Goal: Information Seeking & Learning: Learn about a topic

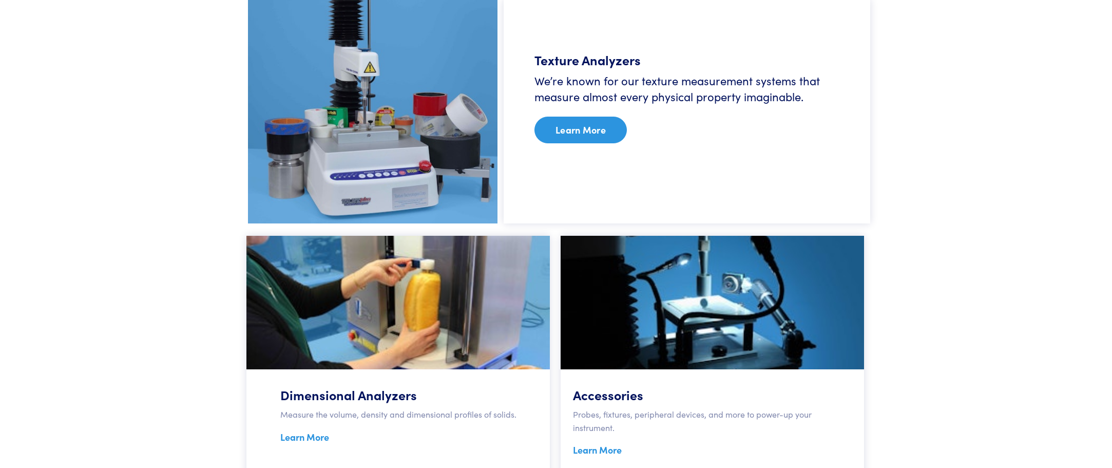
scroll to position [770, 0]
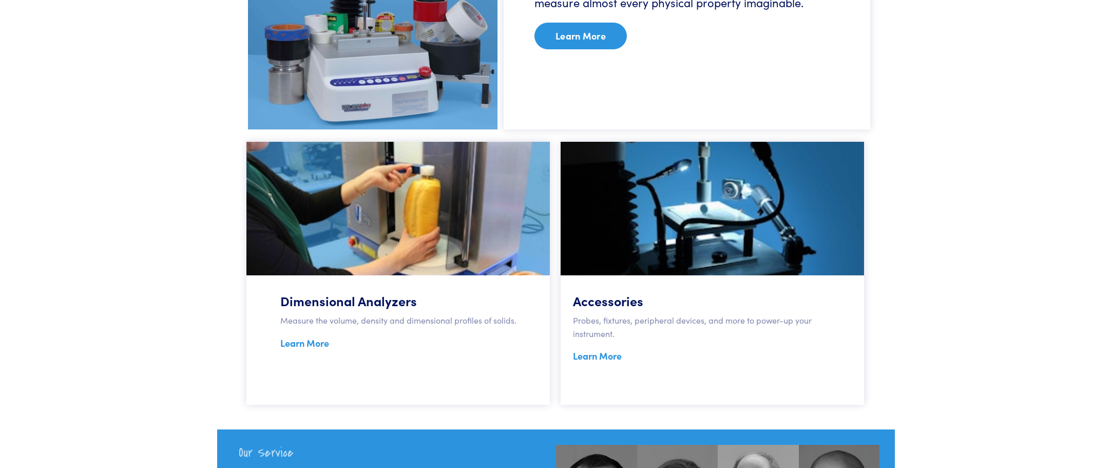
click at [590, 34] on link "Learn More" at bounding box center [581, 36] width 92 height 27
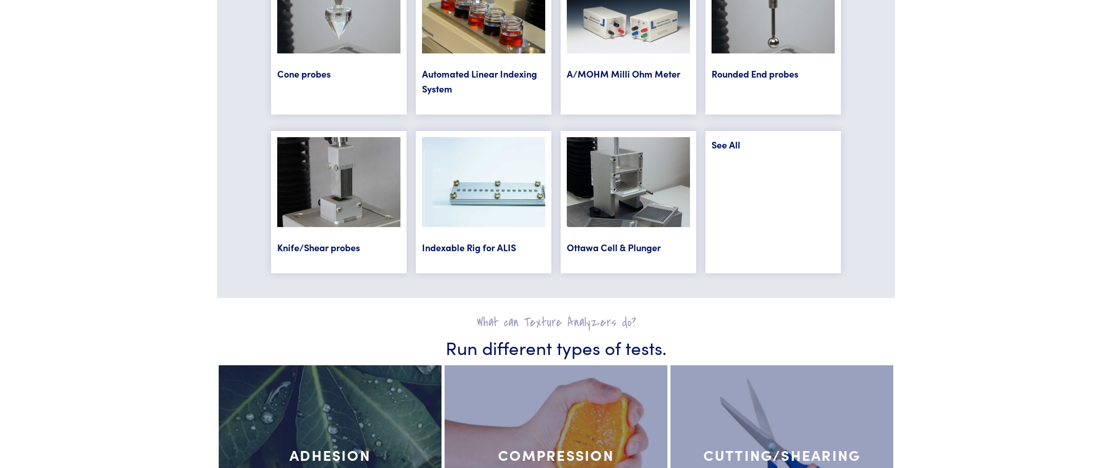
scroll to position [4160, 0]
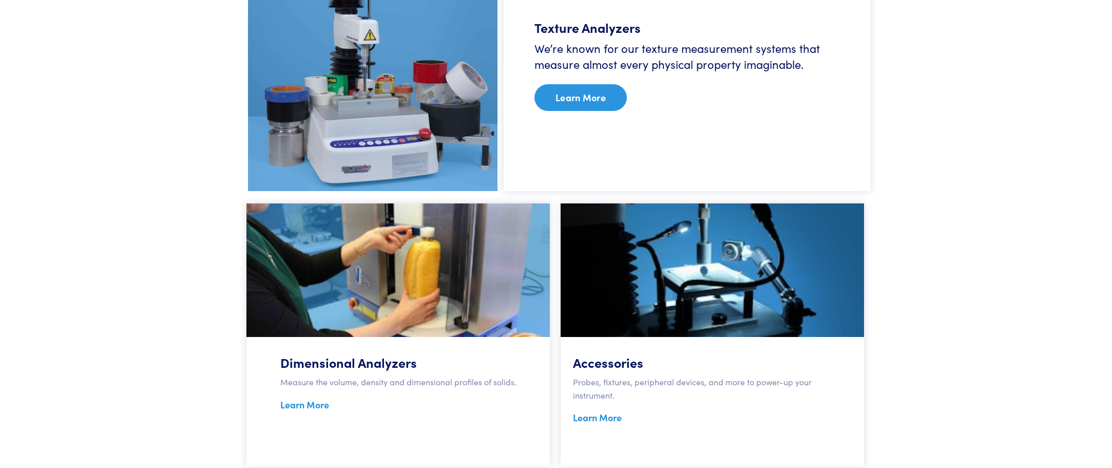
scroll to position [770, 0]
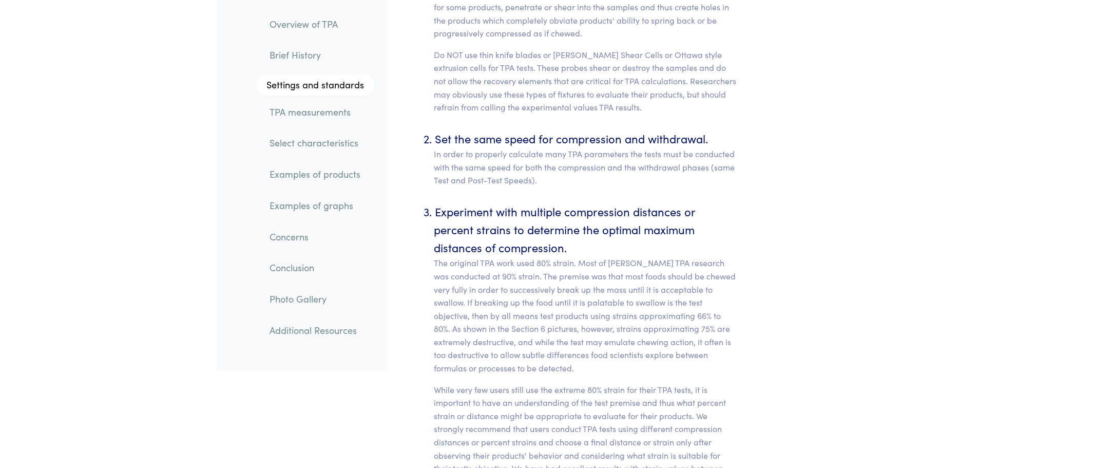
scroll to position [4570, 0]
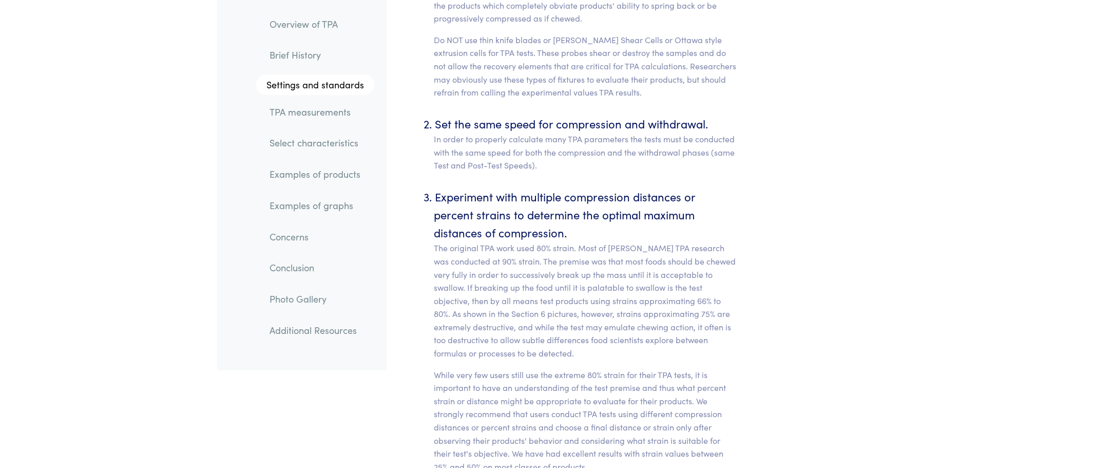
click at [331, 111] on link "TPA measurements" at bounding box center [317, 112] width 113 height 24
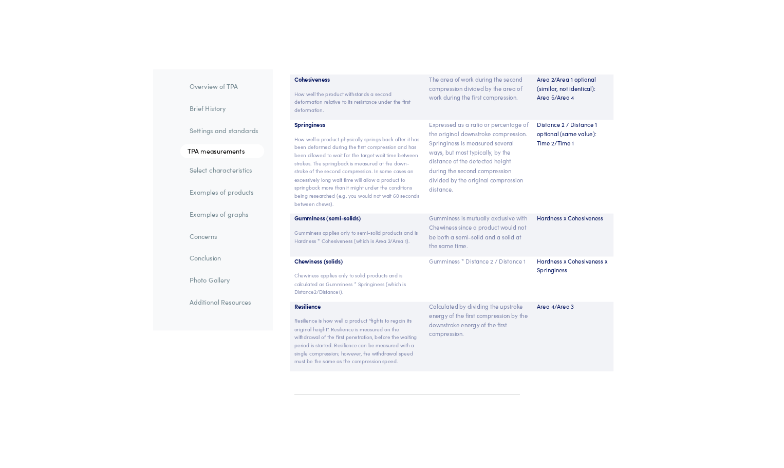
scroll to position [6898, 0]
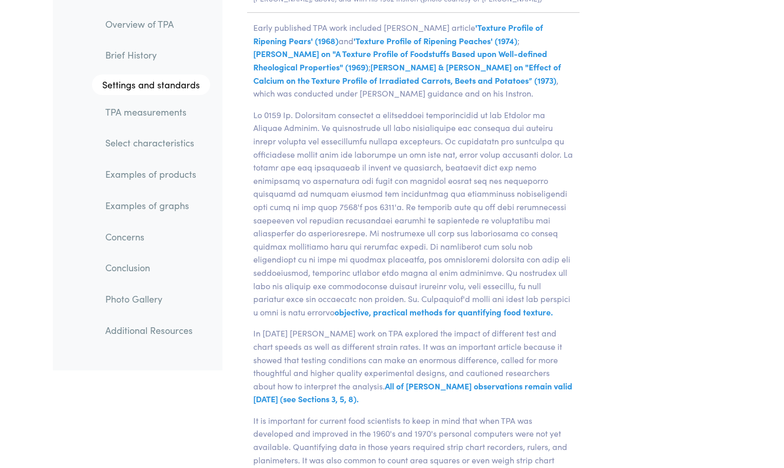
scroll to position [0, 0]
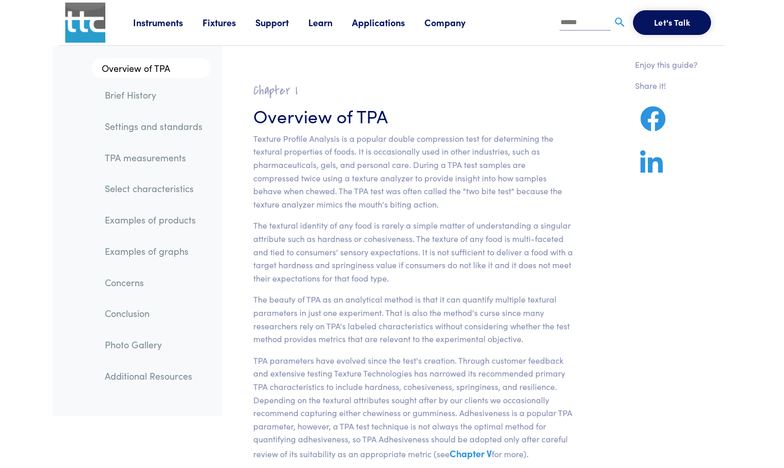
click at [145, 26] on link "Instruments" at bounding box center [167, 22] width 69 height 13
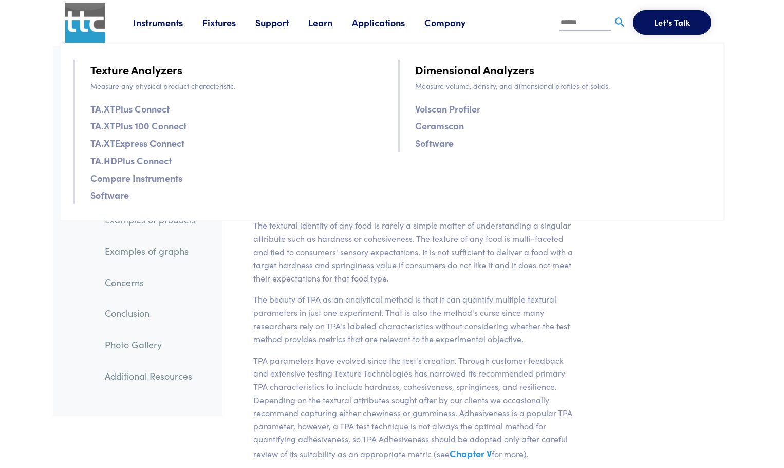
click at [148, 70] on link "Texture Analyzers" at bounding box center [136, 70] width 92 height 18
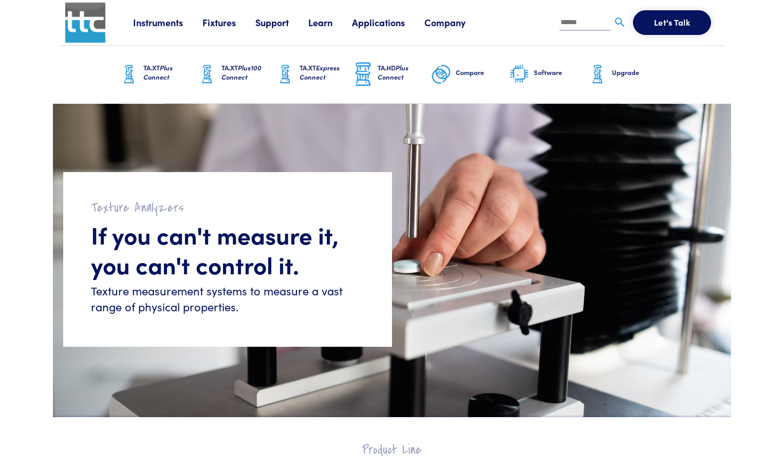
click at [436, 27] on link "Company" at bounding box center [454, 22] width 61 height 13
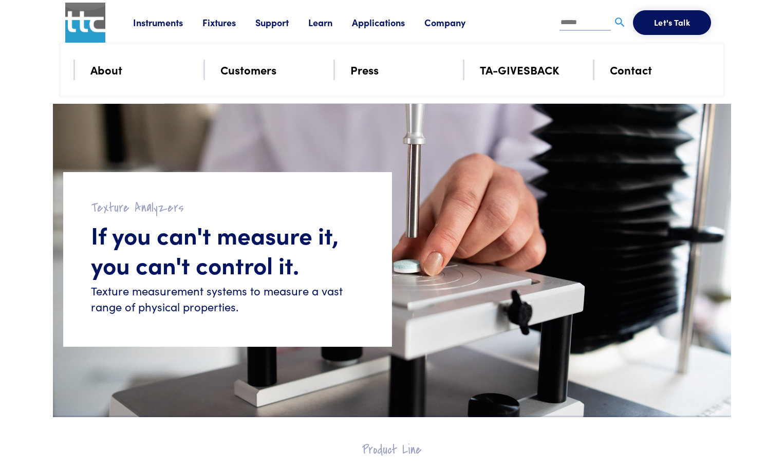
click at [113, 72] on link "About" at bounding box center [106, 70] width 32 height 18
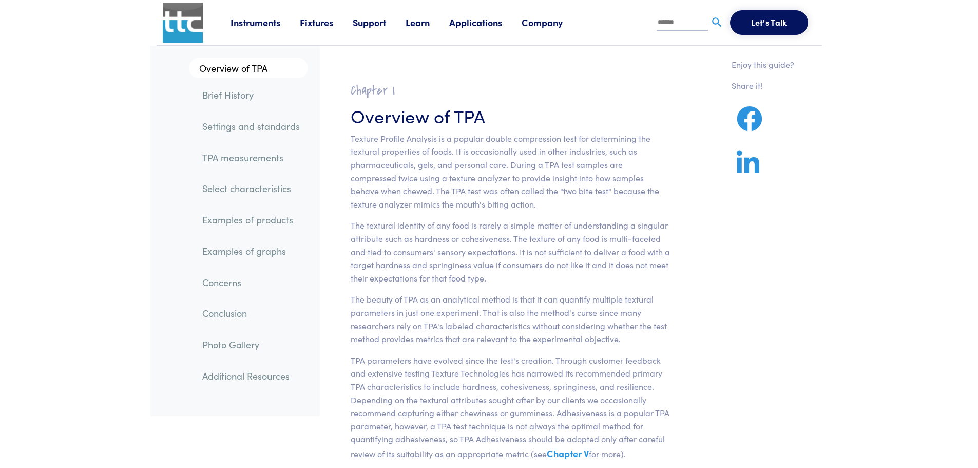
click at [267, 160] on link "TPA measurements" at bounding box center [251, 158] width 114 height 24
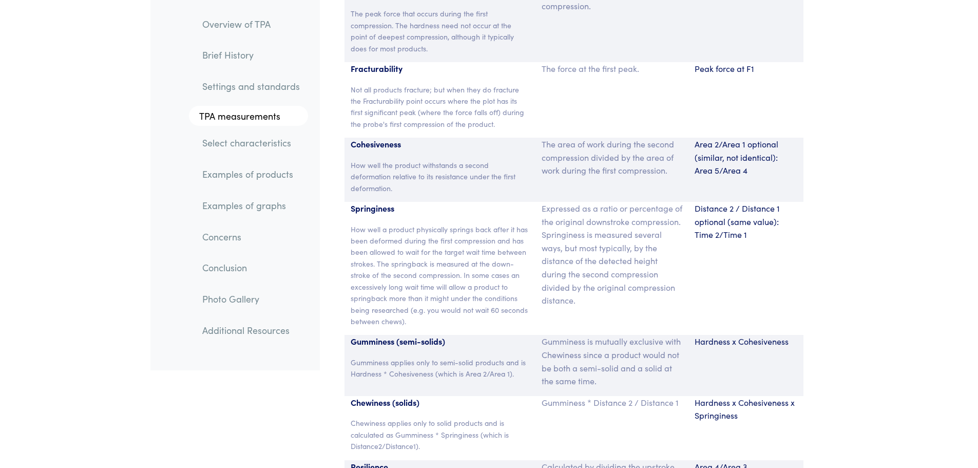
scroll to position [6847, 0]
drag, startPoint x: 67, startPoint y: 45, endPoint x: 132, endPoint y: 381, distance: 342.1
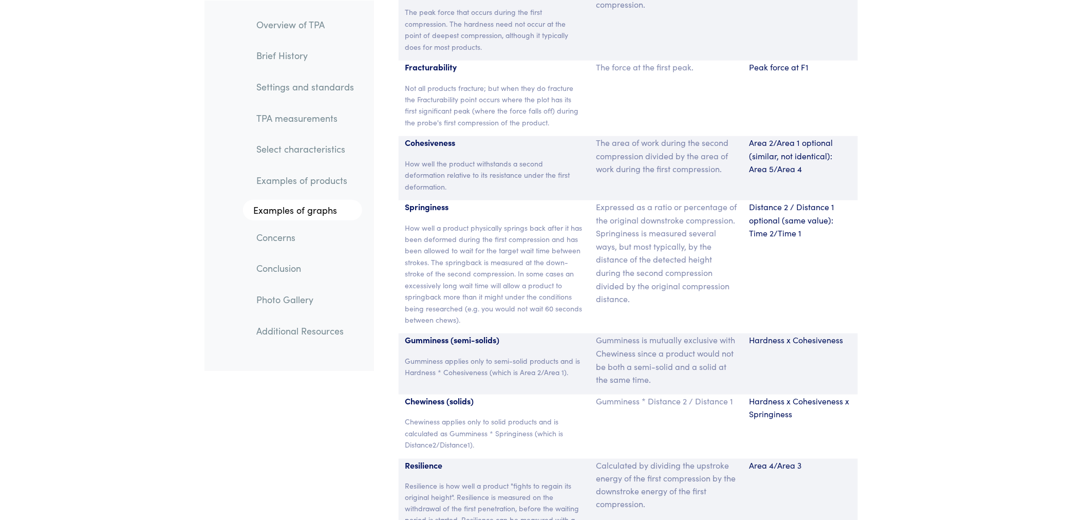
drag, startPoint x: 969, startPoint y: 1, endPoint x: 139, endPoint y: 226, distance: 859.8
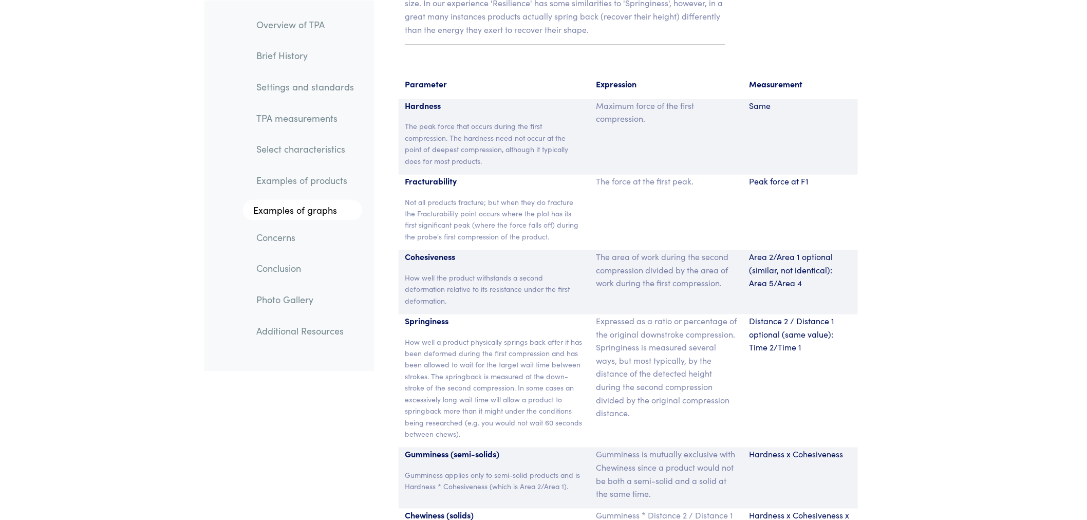
scroll to position [6790, 0]
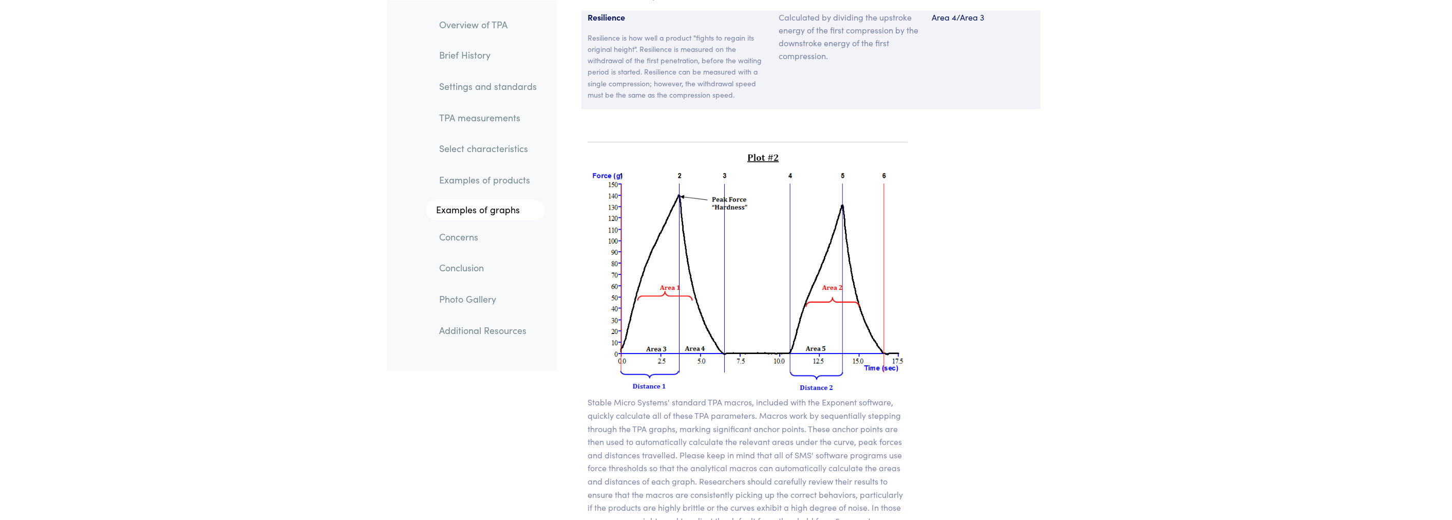
scroll to position [7246, 0]
